Goal: Transaction & Acquisition: Book appointment/travel/reservation

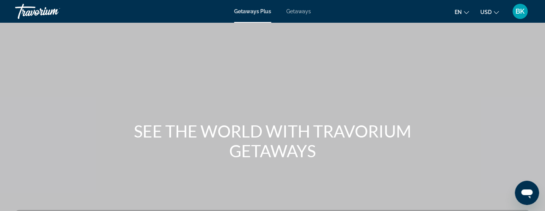
click at [287, 12] on span "Getaways" at bounding box center [298, 11] width 25 height 6
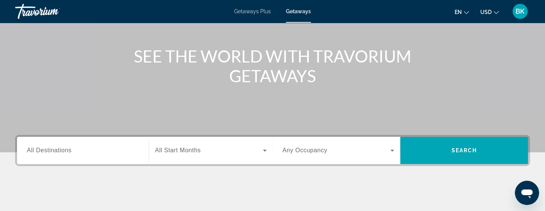
scroll to position [75, 0]
click at [64, 150] on span "All Destinations" at bounding box center [49, 149] width 45 height 6
click at [64, 150] on input "Destination All Destinations" at bounding box center [83, 150] width 112 height 9
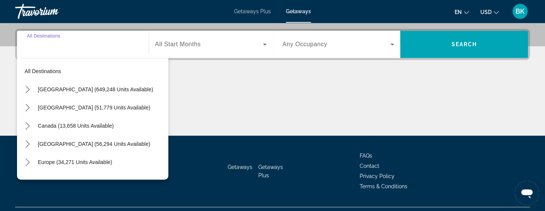
scroll to position [184, 0]
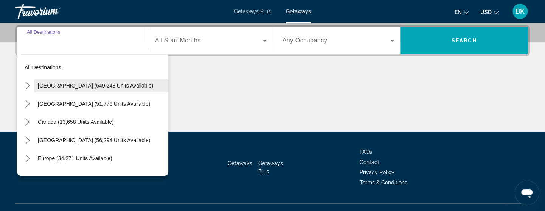
click at [77, 85] on span "[GEOGRAPHIC_DATA] (649,248 units available)" at bounding box center [95, 85] width 115 height 6
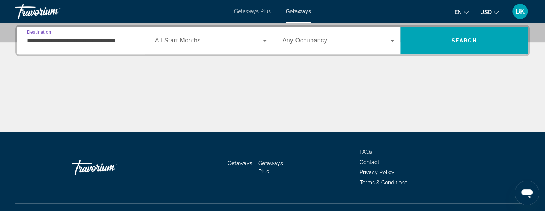
click at [49, 42] on input "**********" at bounding box center [83, 40] width 112 height 9
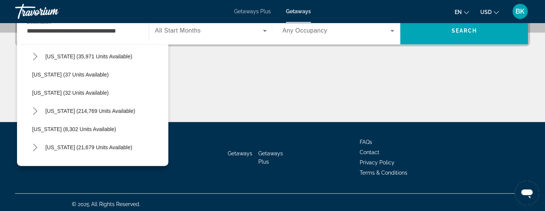
scroll to position [95, 0]
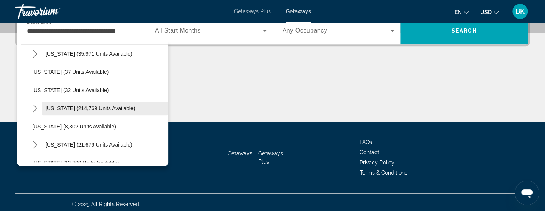
click at [81, 105] on span "[US_STATE] (214,769 units available)" at bounding box center [90, 108] width 90 height 6
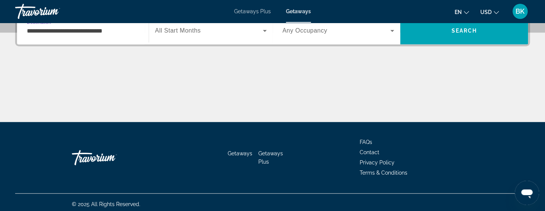
scroll to position [184, 0]
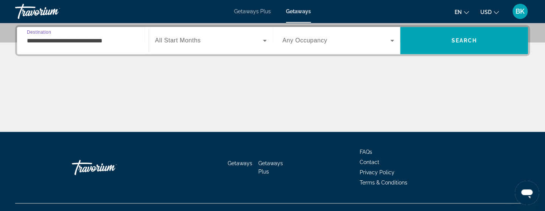
click at [73, 37] on input "**********" at bounding box center [83, 40] width 112 height 9
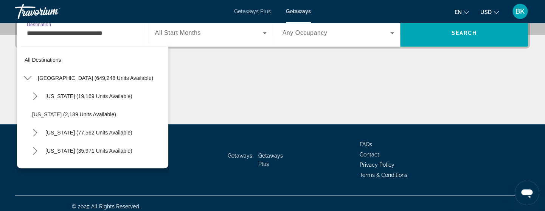
scroll to position [99, 0]
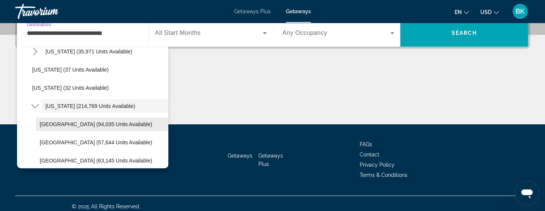
click at [71, 121] on span "[GEOGRAPHIC_DATA] (94,035 units available)" at bounding box center [96, 124] width 112 height 6
type input "**********"
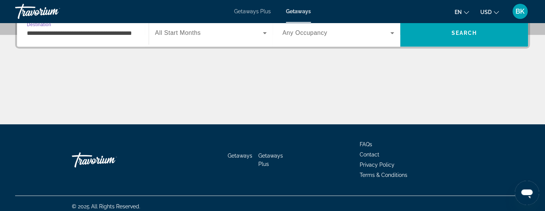
scroll to position [184, 0]
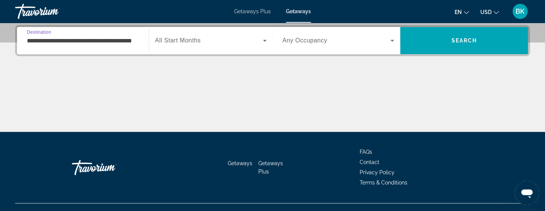
click at [264, 40] on icon "Search widget" at bounding box center [265, 41] width 4 height 2
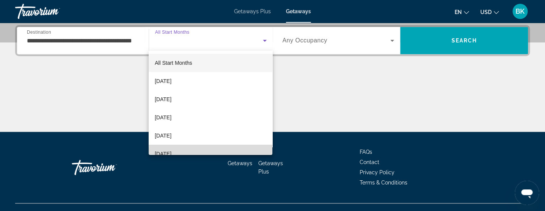
click at [171, 153] on span "[DATE]" at bounding box center [163, 153] width 17 height 9
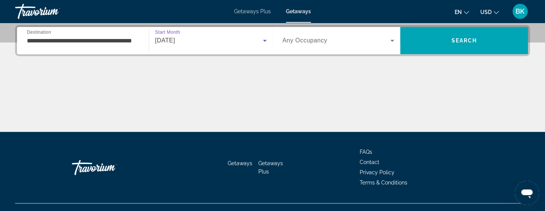
click at [392, 40] on icon "Search widget" at bounding box center [391, 40] width 9 height 9
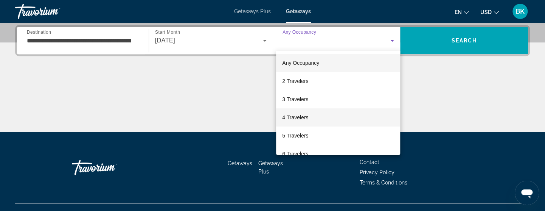
click at [291, 114] on span "4 Travelers" at bounding box center [295, 117] width 26 height 9
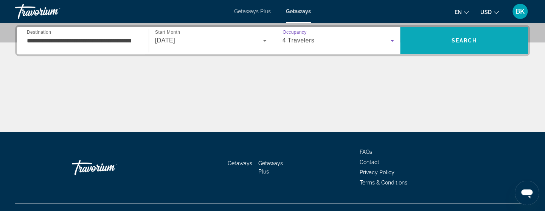
click at [464, 39] on span "Search" at bounding box center [464, 40] width 26 height 6
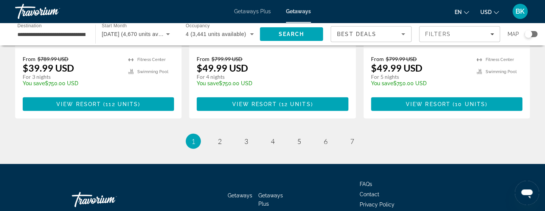
scroll to position [1057, 0]
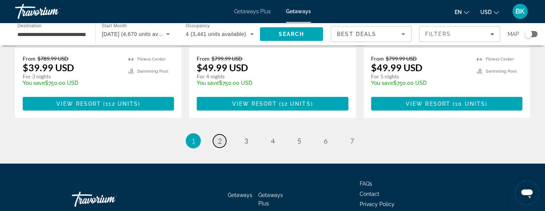
click at [219, 136] on span "2" at bounding box center [220, 140] width 4 height 8
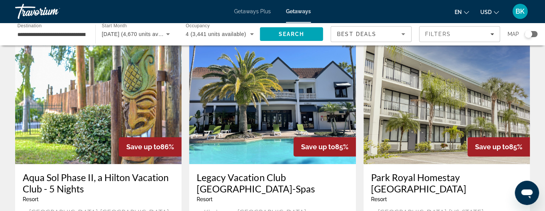
scroll to position [332, 0]
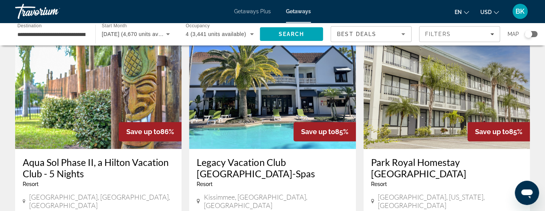
click at [245, 108] on img "Main content" at bounding box center [272, 88] width 166 height 121
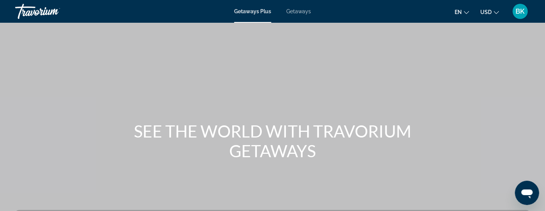
click at [293, 12] on span "Getaways" at bounding box center [298, 11] width 25 height 6
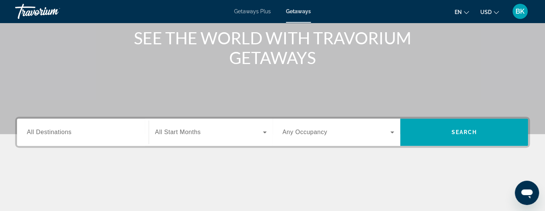
scroll to position [136, 0]
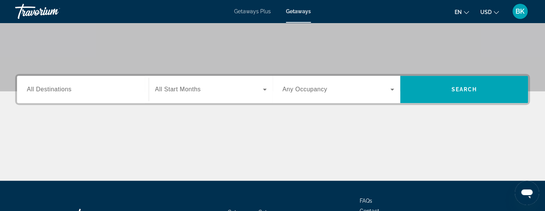
click at [51, 89] on span "All Destinations" at bounding box center [49, 89] width 45 height 6
click at [51, 89] on input "Destination All Destinations" at bounding box center [83, 89] width 112 height 9
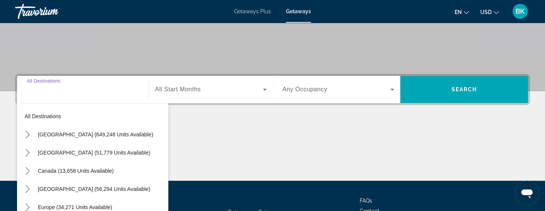
scroll to position [184, 0]
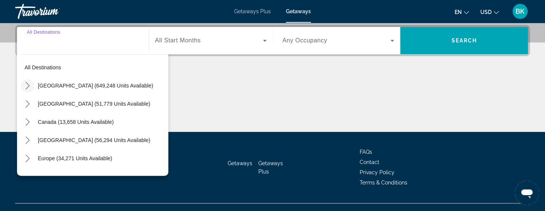
click at [26, 87] on icon "Toggle United States (649,248 units available) submenu" at bounding box center [27, 86] width 4 height 8
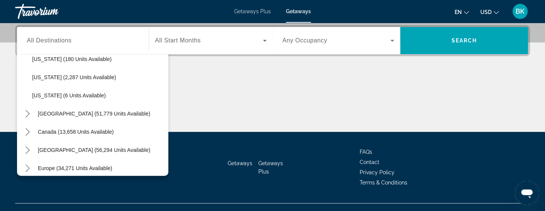
scroll to position [812, 0]
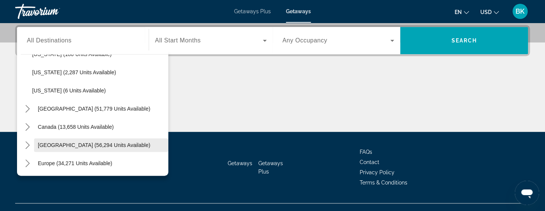
click at [112, 145] on span "[GEOGRAPHIC_DATA] (56,294 units available)" at bounding box center [94, 145] width 112 height 6
type input "**********"
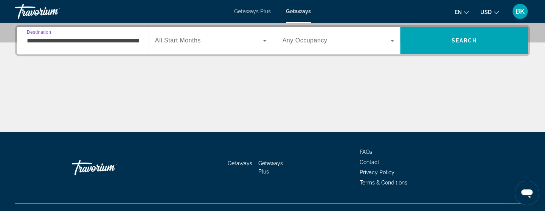
click at [265, 40] on icon "Search widget" at bounding box center [265, 41] width 4 height 2
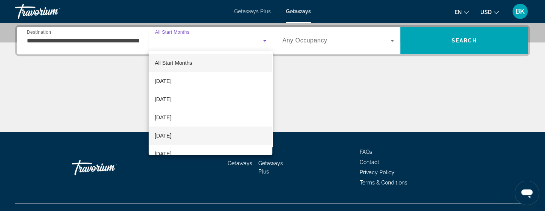
click at [171, 135] on span "[DATE]" at bounding box center [163, 135] width 17 height 9
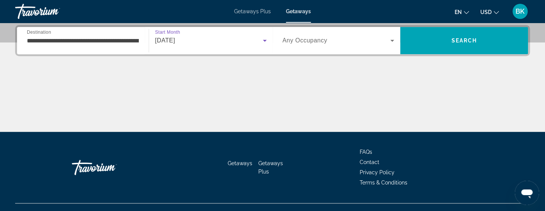
click at [391, 40] on icon "Search widget" at bounding box center [392, 41] width 4 height 2
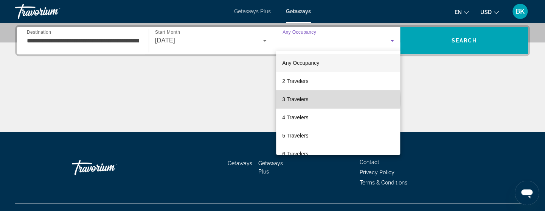
click at [298, 100] on span "3 Travelers" at bounding box center [295, 99] width 26 height 9
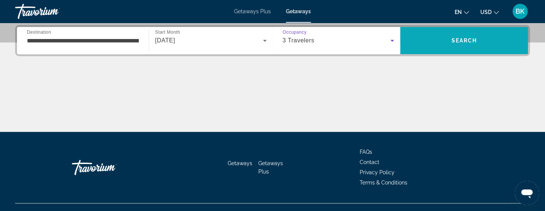
click at [463, 41] on span "Search" at bounding box center [464, 40] width 26 height 6
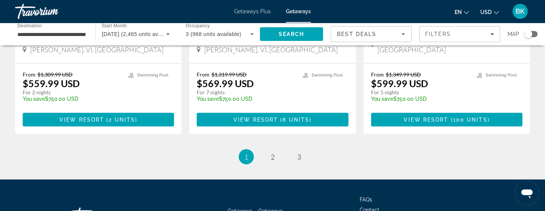
scroll to position [1012, 0]
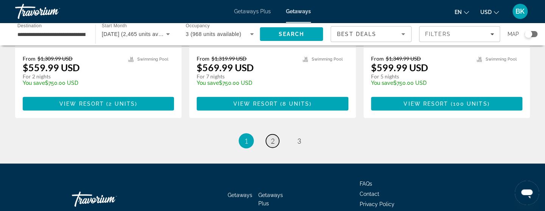
click at [272, 136] on span "2" at bounding box center [273, 140] width 4 height 8
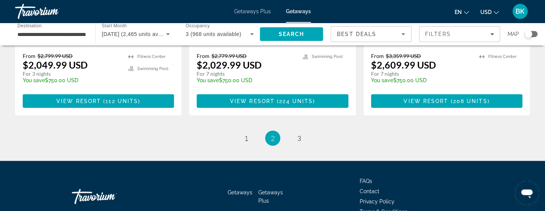
scroll to position [1043, 0]
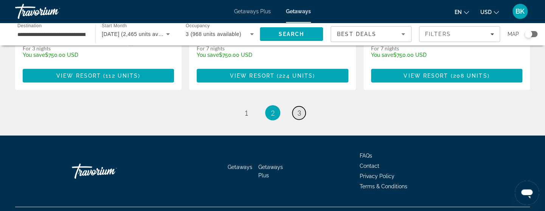
click at [299, 108] on span "3" at bounding box center [299, 112] width 4 height 8
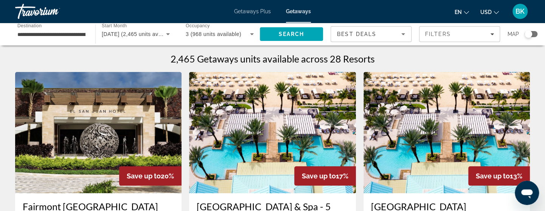
click at [260, 11] on span "Getaways Plus" at bounding box center [252, 11] width 37 height 6
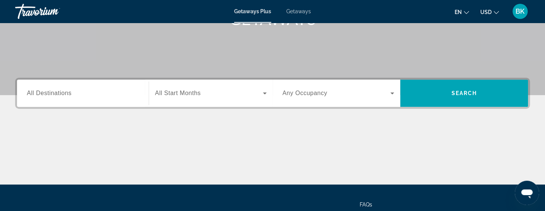
scroll to position [136, 0]
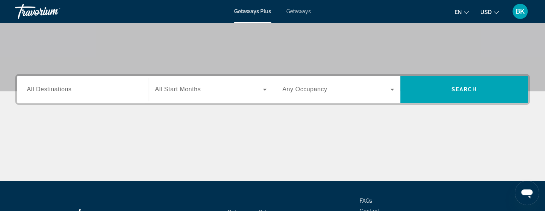
click at [49, 87] on span "All Destinations" at bounding box center [49, 89] width 45 height 6
click at [49, 87] on input "Destination All Destinations" at bounding box center [83, 89] width 112 height 9
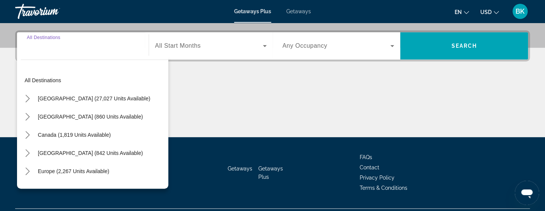
scroll to position [184, 0]
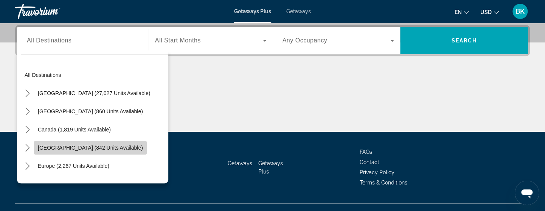
click at [117, 147] on span "Caribbean & Atlantic Islands (842 units available)" at bounding box center [90, 147] width 105 height 6
type input "**********"
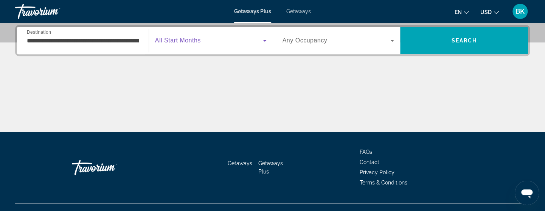
click at [264, 42] on icon "Search widget" at bounding box center [264, 40] width 9 height 9
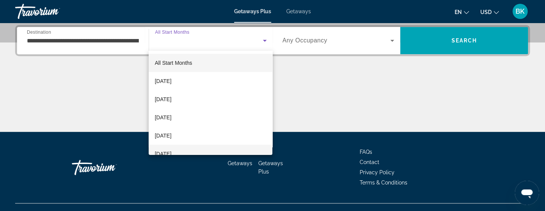
click at [171, 152] on span "[DATE]" at bounding box center [163, 153] width 17 height 9
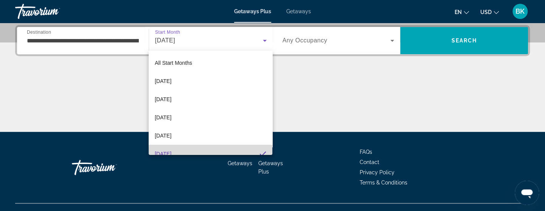
scroll to position [0, 0]
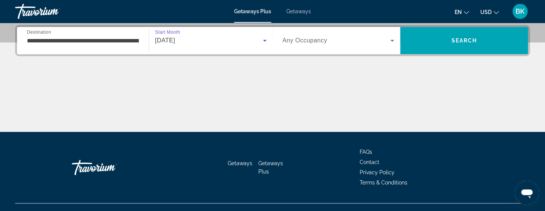
click at [393, 42] on icon "Search widget" at bounding box center [391, 40] width 9 height 9
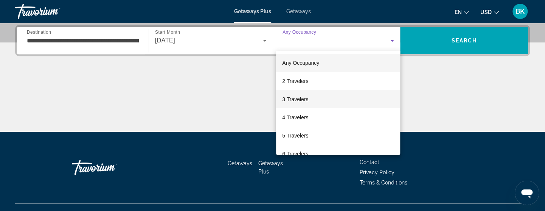
click at [303, 102] on span "3 Travelers" at bounding box center [295, 99] width 26 height 9
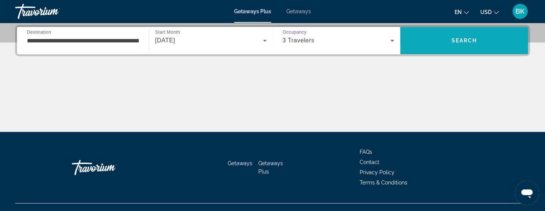
click at [476, 41] on span "Search" at bounding box center [464, 40] width 26 height 6
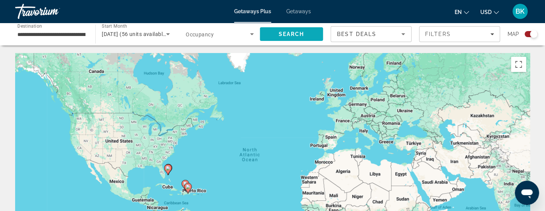
click at [303, 39] on span "Search" at bounding box center [291, 34] width 63 height 18
click at [173, 11] on div "Getaways Plus Getaways en English Español Français Italiano Português русский U…" at bounding box center [272, 12] width 545 height 20
click at [38, 36] on input "**********" at bounding box center [51, 34] width 68 height 9
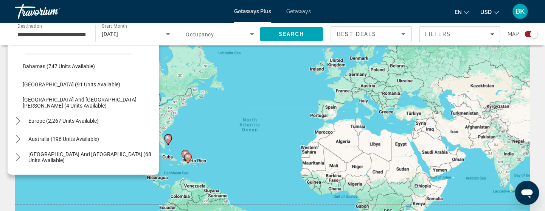
scroll to position [90, 0]
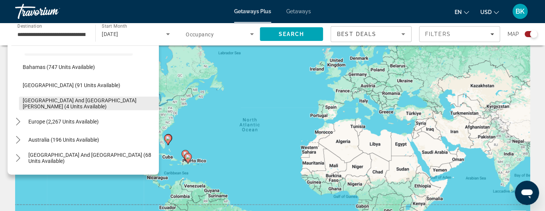
click at [86, 102] on span "Sint Maarten and Saint Martin (4 units available)" at bounding box center [89, 103] width 132 height 12
type input "**********"
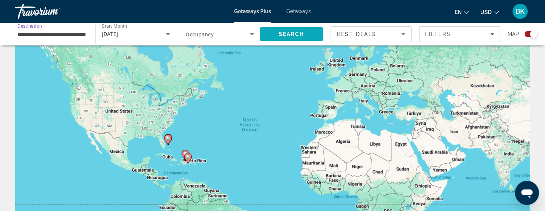
click at [280, 34] on span "Search" at bounding box center [292, 34] width 26 height 6
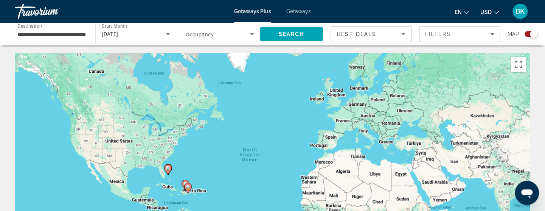
click at [63, 36] on input "**********" at bounding box center [51, 34] width 68 height 9
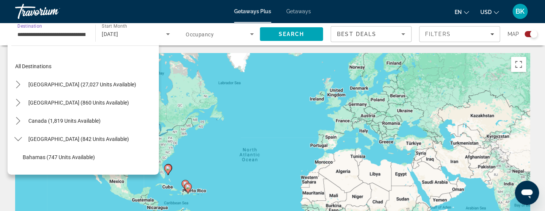
scroll to position [81, 0]
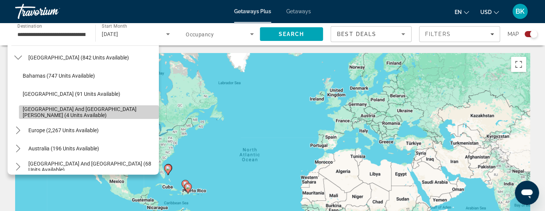
click at [81, 111] on span "Sint Maarten and Saint Martin (4 units available)" at bounding box center [89, 112] width 132 height 12
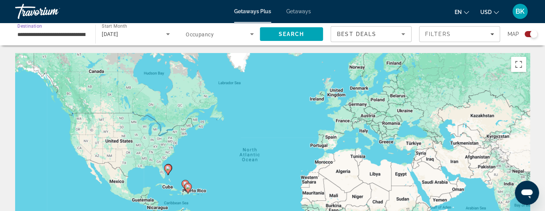
click at [167, 36] on icon "Search widget" at bounding box center [167, 33] width 9 height 9
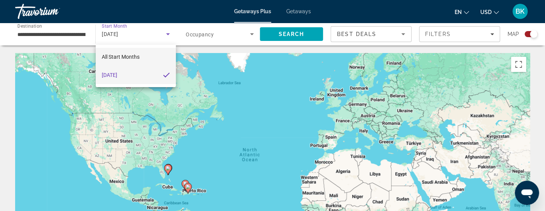
click at [136, 57] on span "All Start Months" at bounding box center [121, 57] width 38 height 6
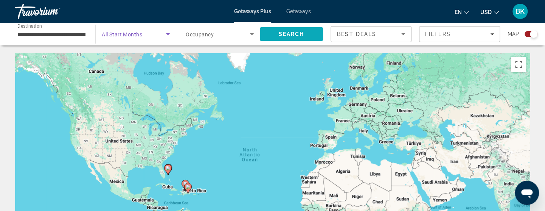
click at [300, 38] on span "Search" at bounding box center [291, 34] width 63 height 18
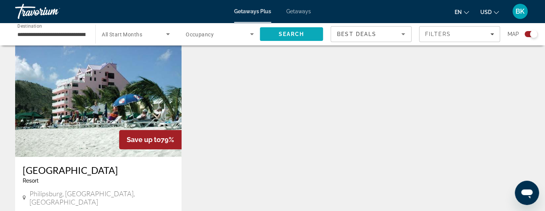
scroll to position [272, 0]
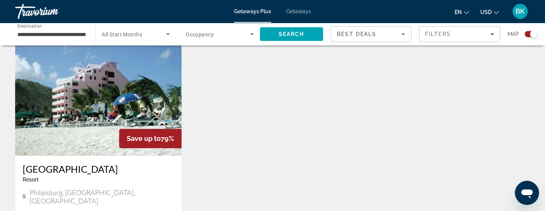
click at [81, 116] on img "Main content" at bounding box center [98, 94] width 166 height 121
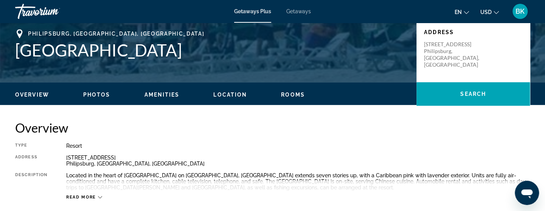
scroll to position [166, 0]
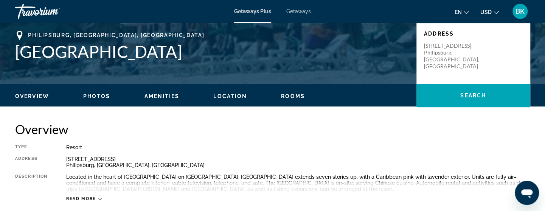
click at [96, 95] on span "Photos" at bounding box center [96, 96] width 27 height 6
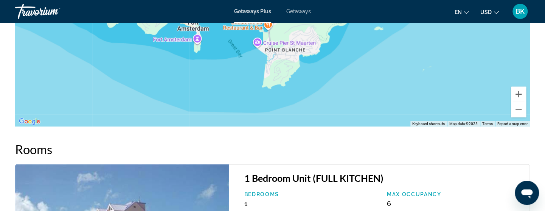
scroll to position [981, 0]
